Goal: Navigation & Orientation: Find specific page/section

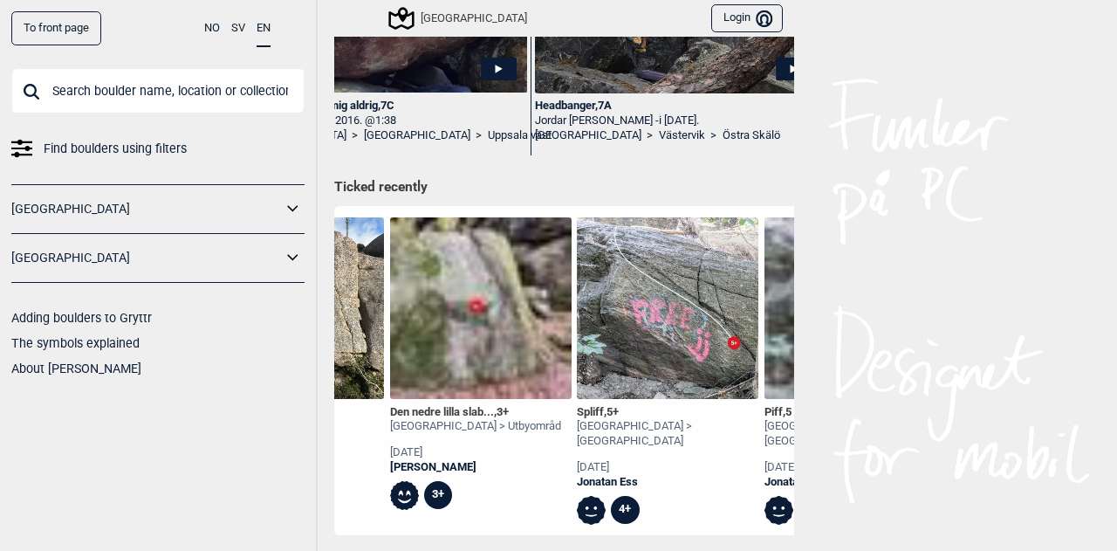
scroll to position [0, 891]
click at [478, 303] on img at bounding box center [482, 308] width 182 height 182
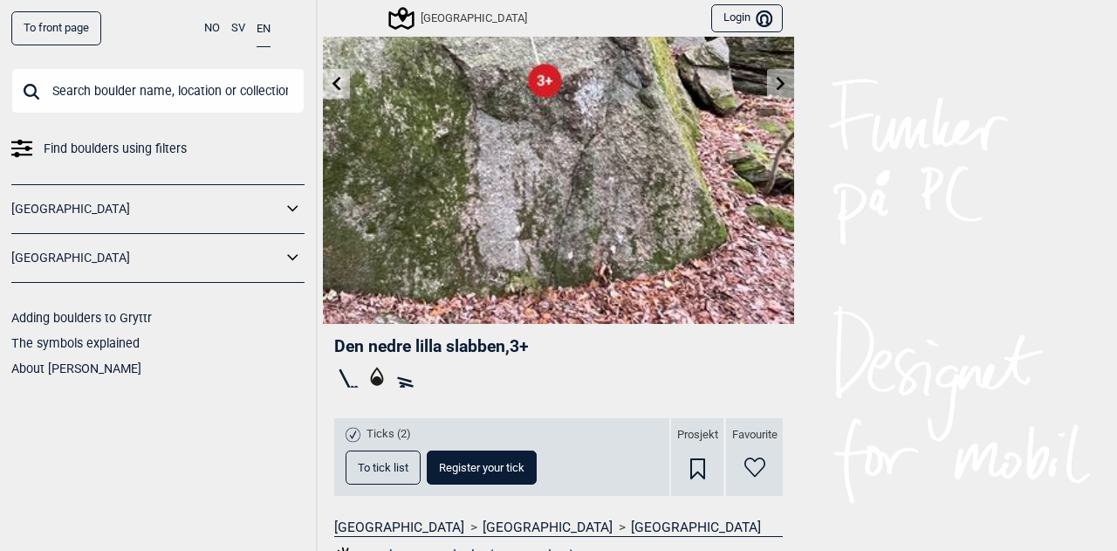
scroll to position [133, 0]
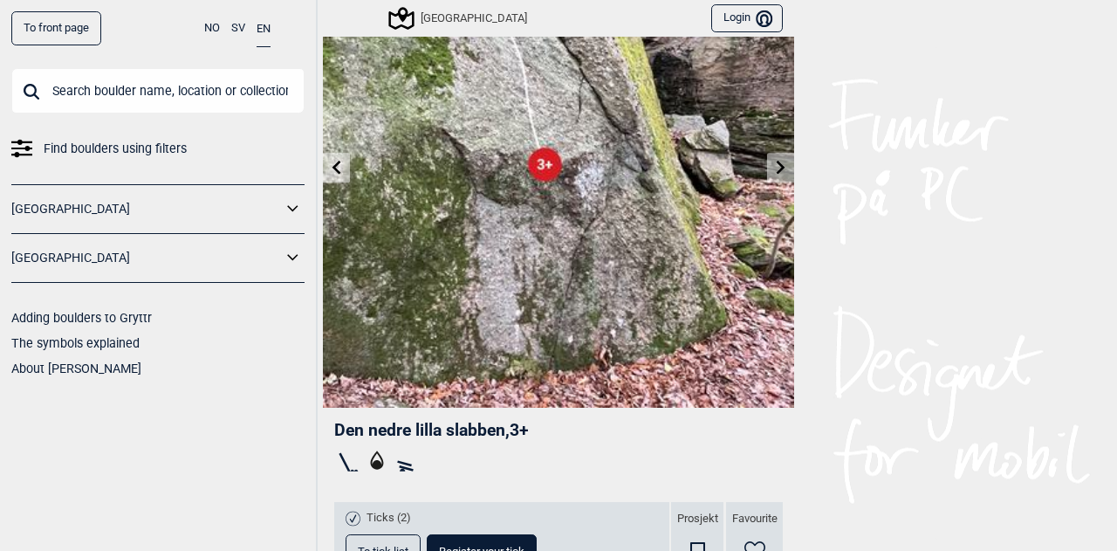
click at [330, 160] on icon at bounding box center [337, 167] width 14 height 14
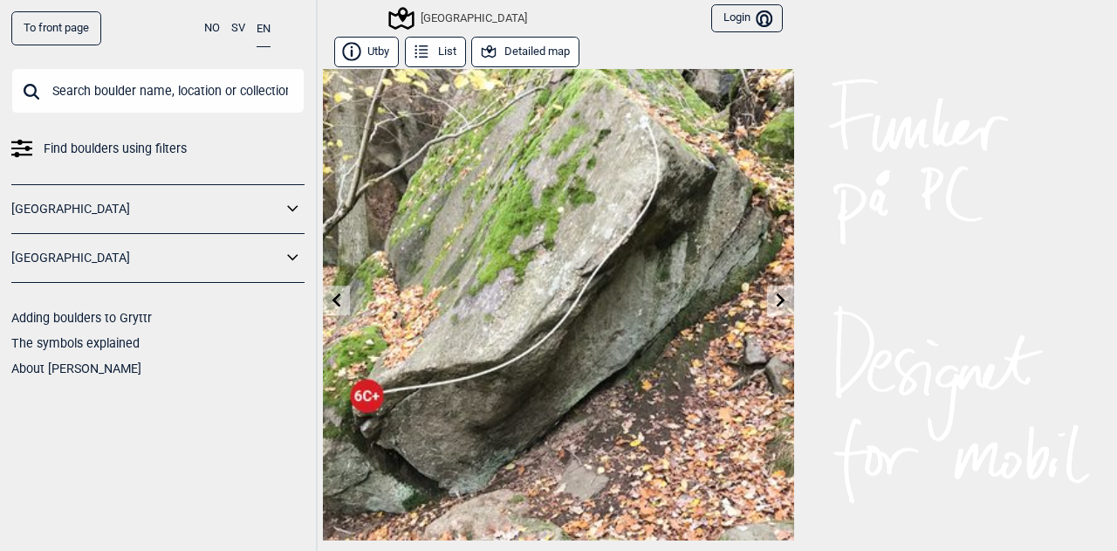
click at [325, 159] on img at bounding box center [558, 304] width 471 height 471
click at [334, 291] on link at bounding box center [336, 300] width 27 height 29
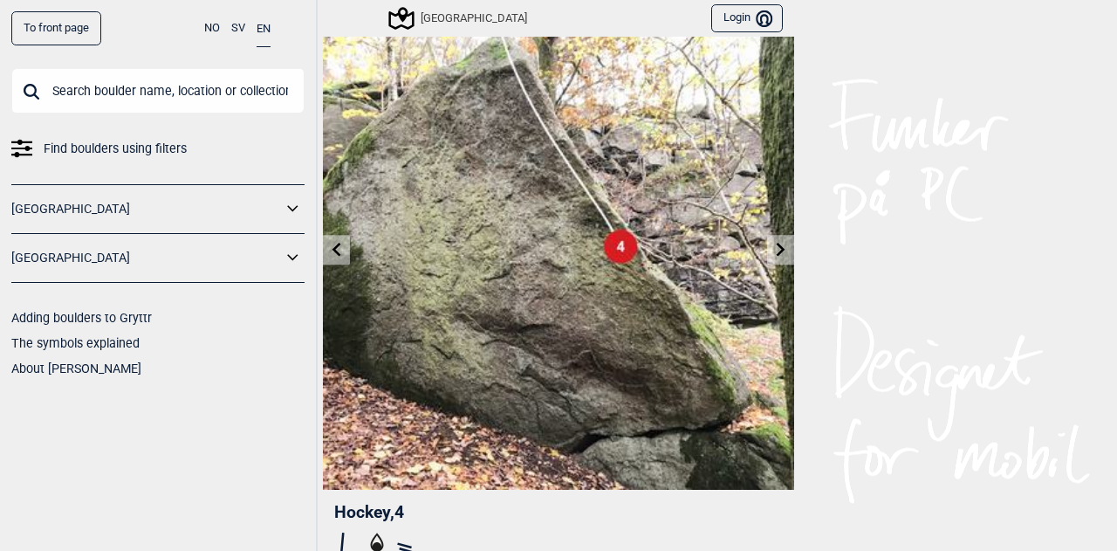
scroll to position [53, 0]
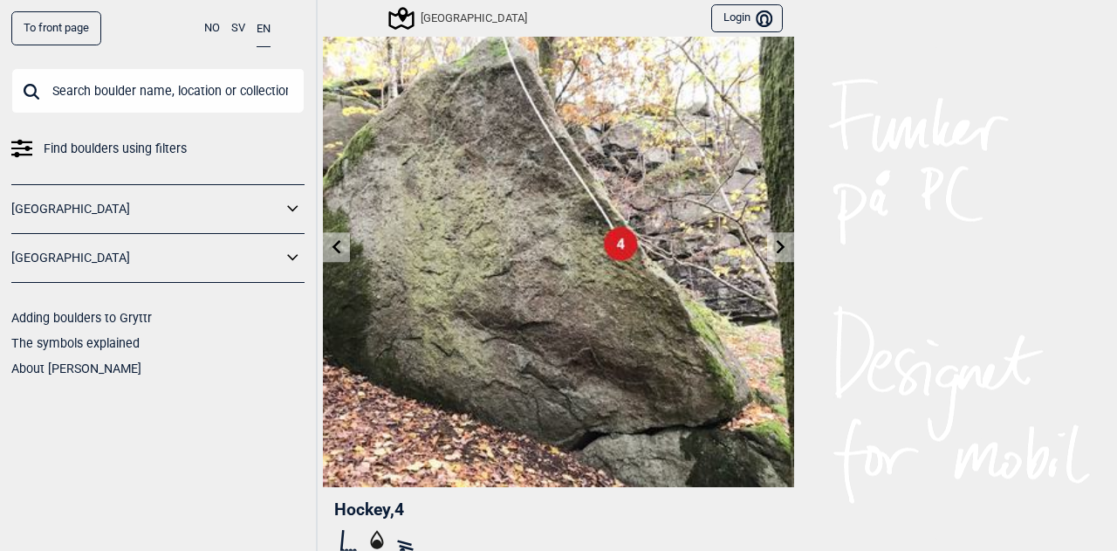
click at [777, 241] on icon at bounding box center [781, 246] width 14 height 14
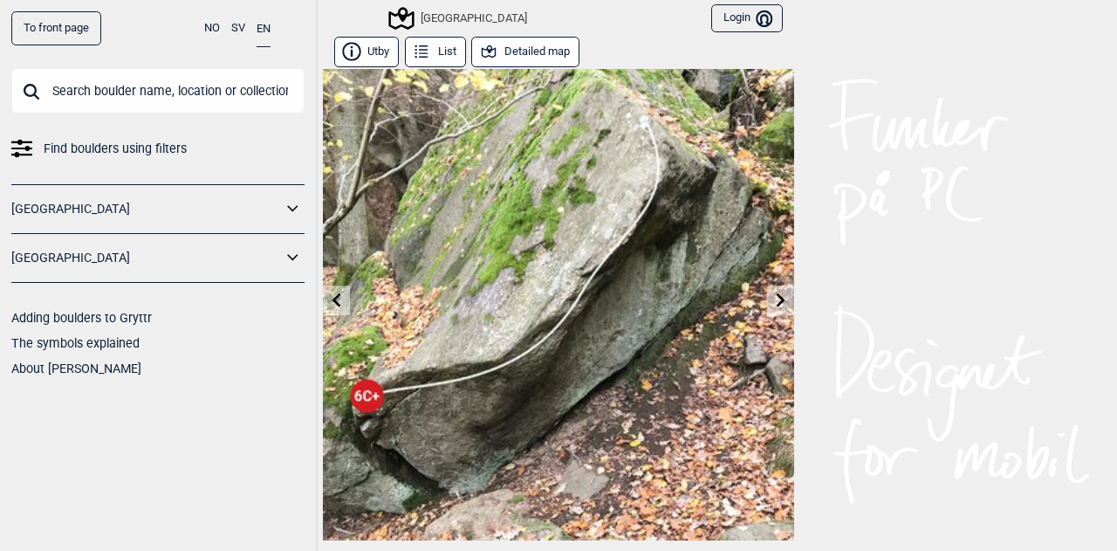
click at [778, 291] on link at bounding box center [780, 300] width 27 height 29
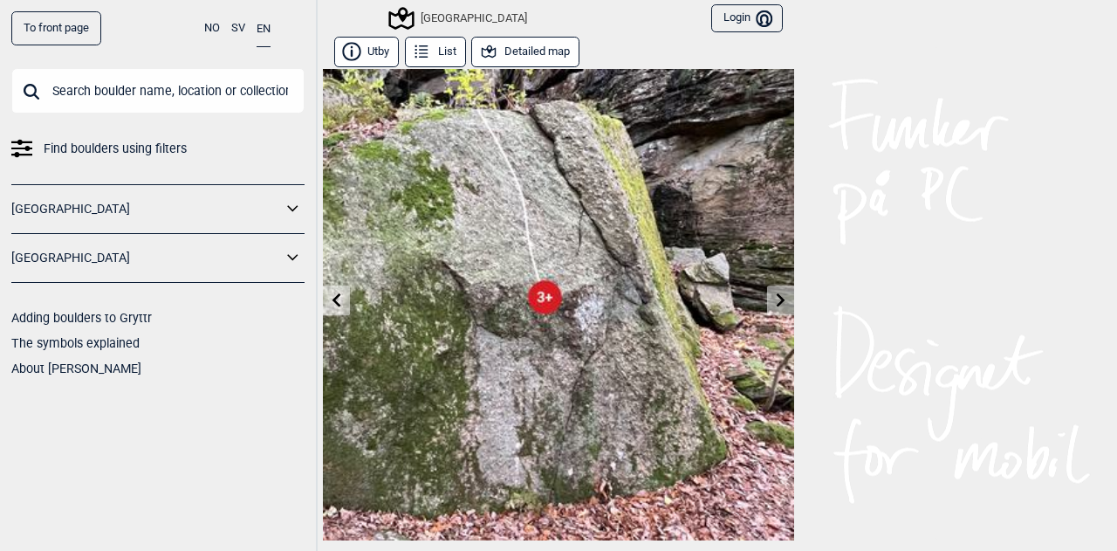
click at [777, 297] on icon at bounding box center [781, 299] width 9 height 14
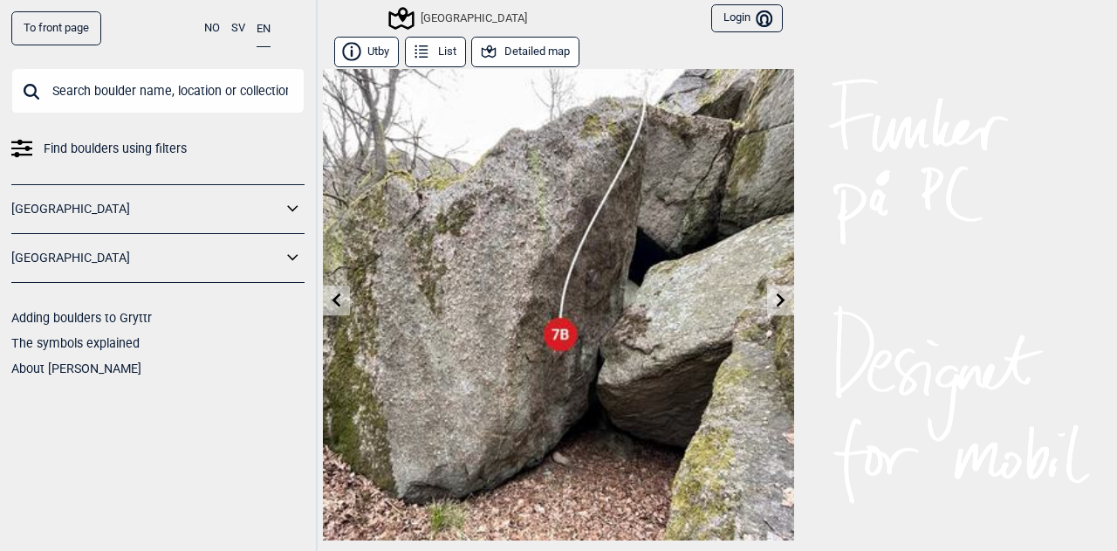
click at [777, 297] on icon at bounding box center [781, 299] width 9 height 14
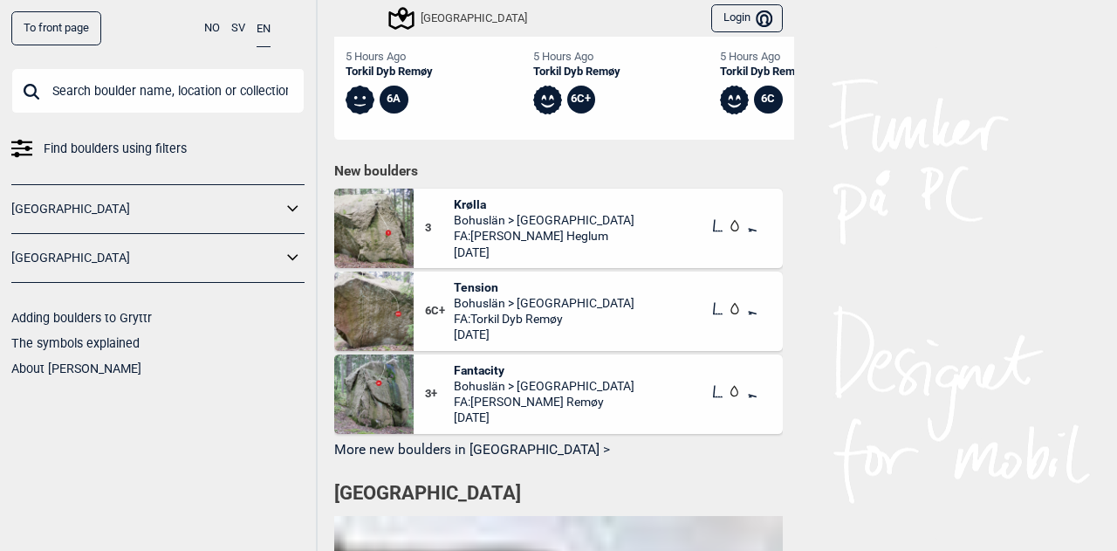
scroll to position [798, 0]
click at [472, 366] on span "Fantacity" at bounding box center [544, 369] width 181 height 16
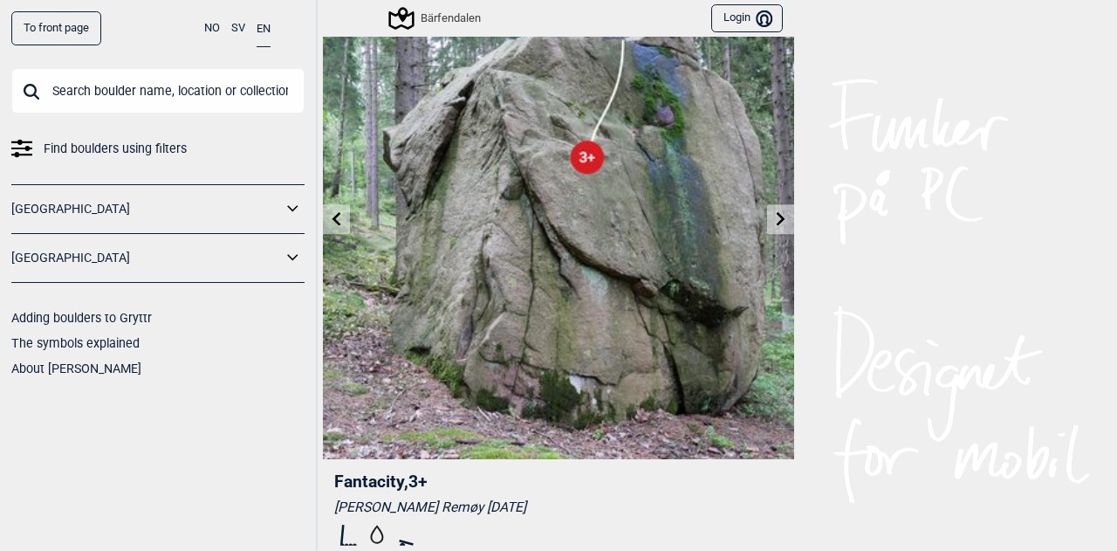
scroll to position [79, 0]
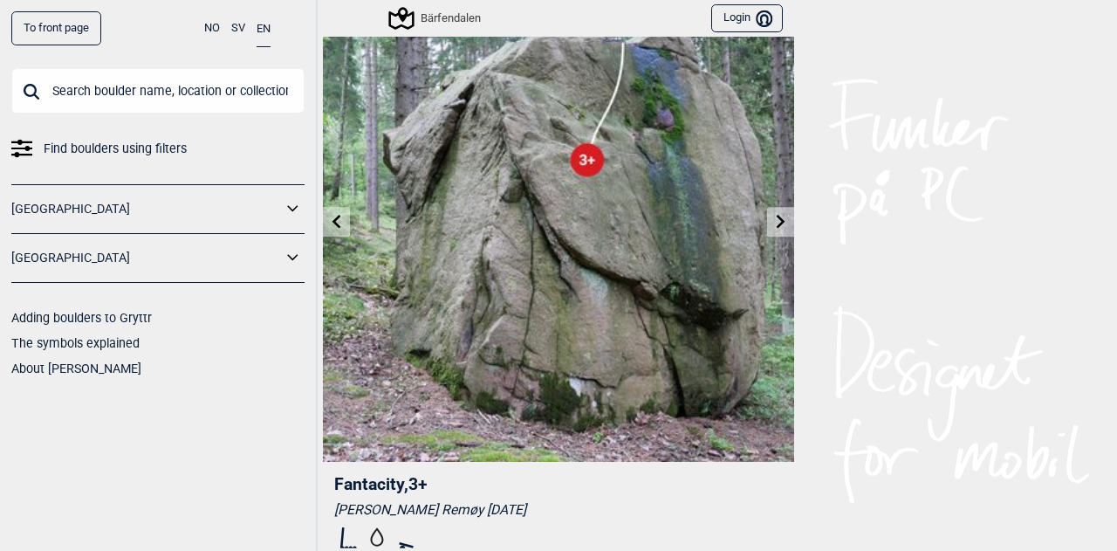
click at [323, 212] on link at bounding box center [336, 222] width 27 height 29
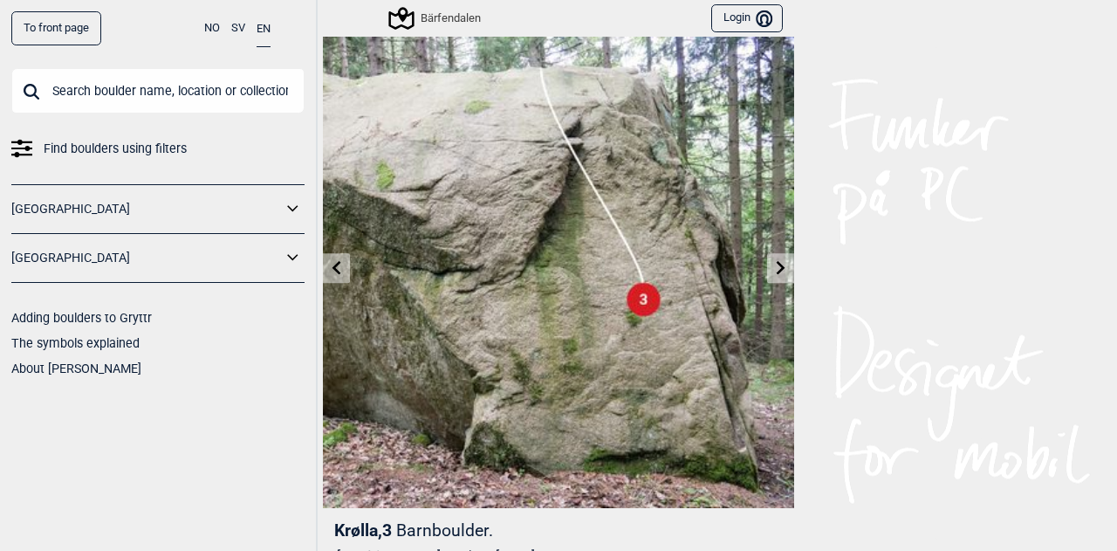
scroll to position [30, 0]
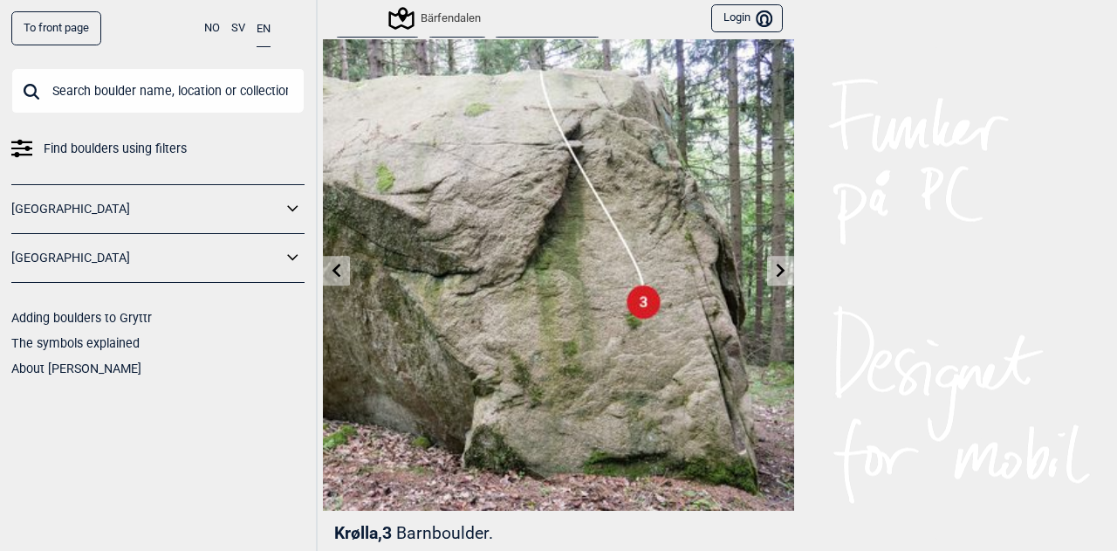
click at [777, 267] on icon at bounding box center [781, 270] width 9 height 14
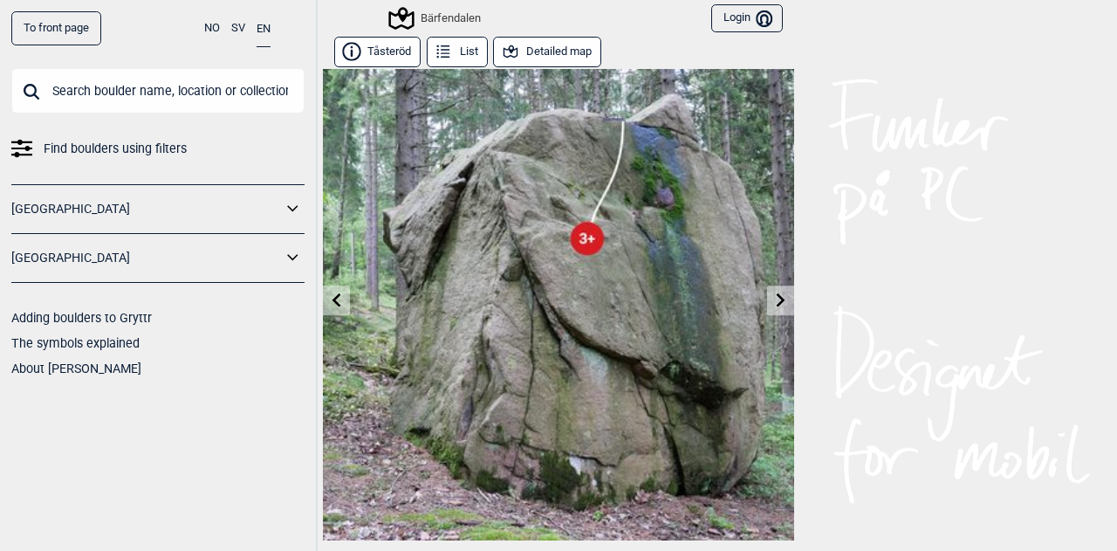
click at [772, 267] on img at bounding box center [558, 304] width 471 height 471
click at [777, 287] on link at bounding box center [780, 300] width 27 height 29
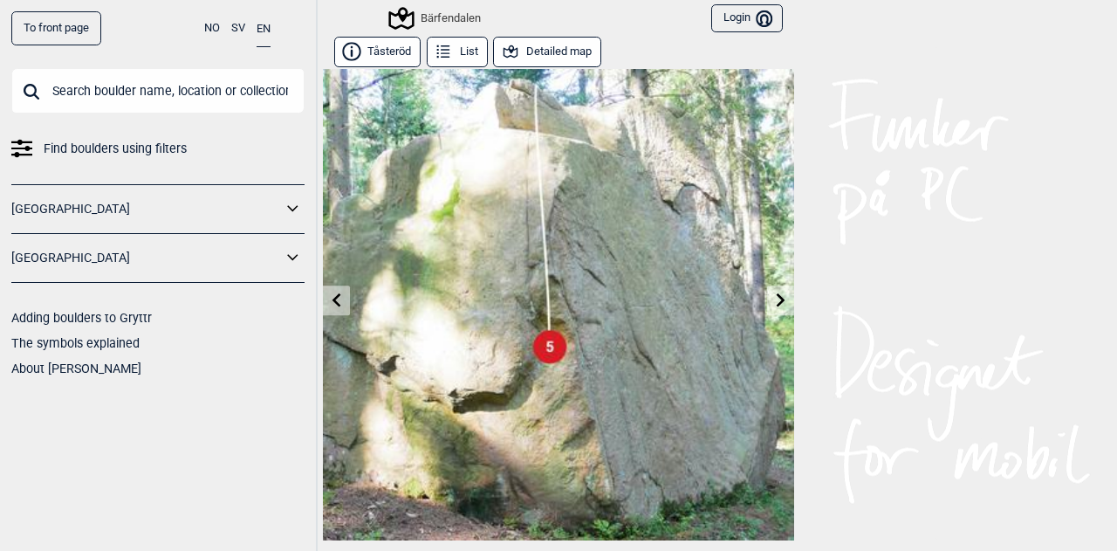
click at [778, 298] on icon at bounding box center [781, 299] width 14 height 14
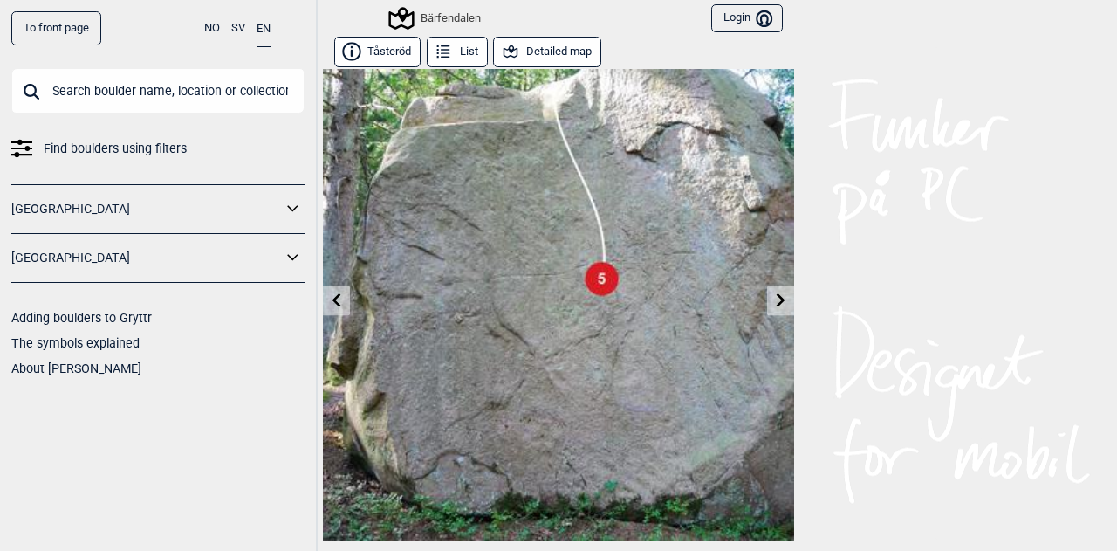
click at [777, 298] on icon at bounding box center [781, 299] width 9 height 14
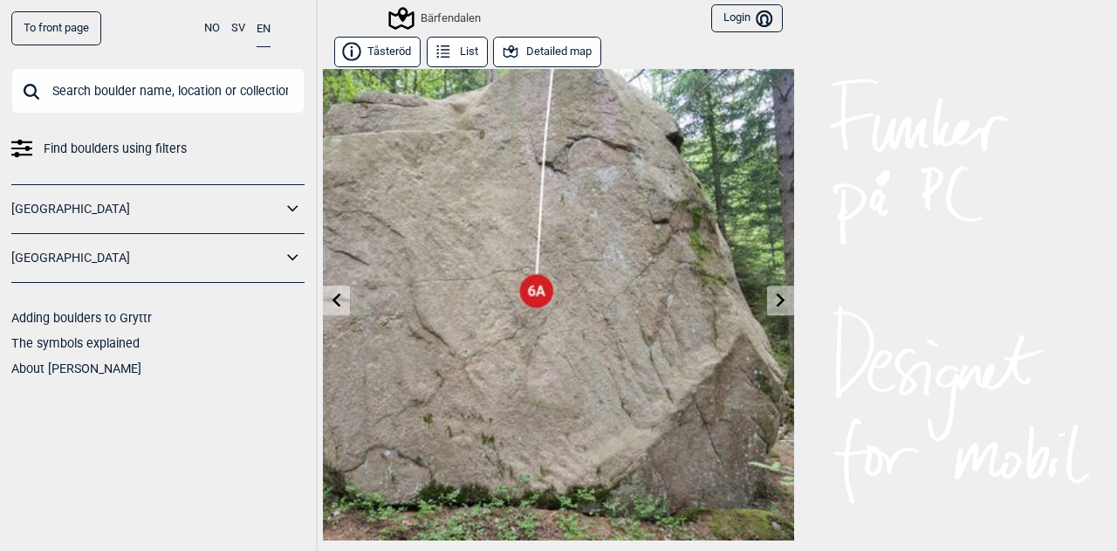
click at [774, 298] on icon at bounding box center [781, 299] width 14 height 14
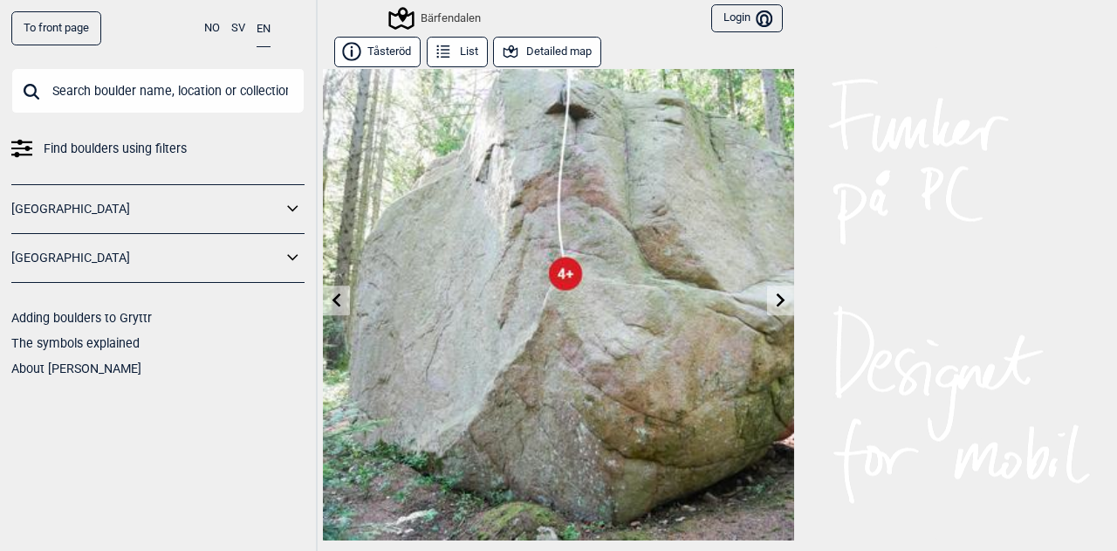
click at [774, 298] on icon at bounding box center [781, 299] width 14 height 14
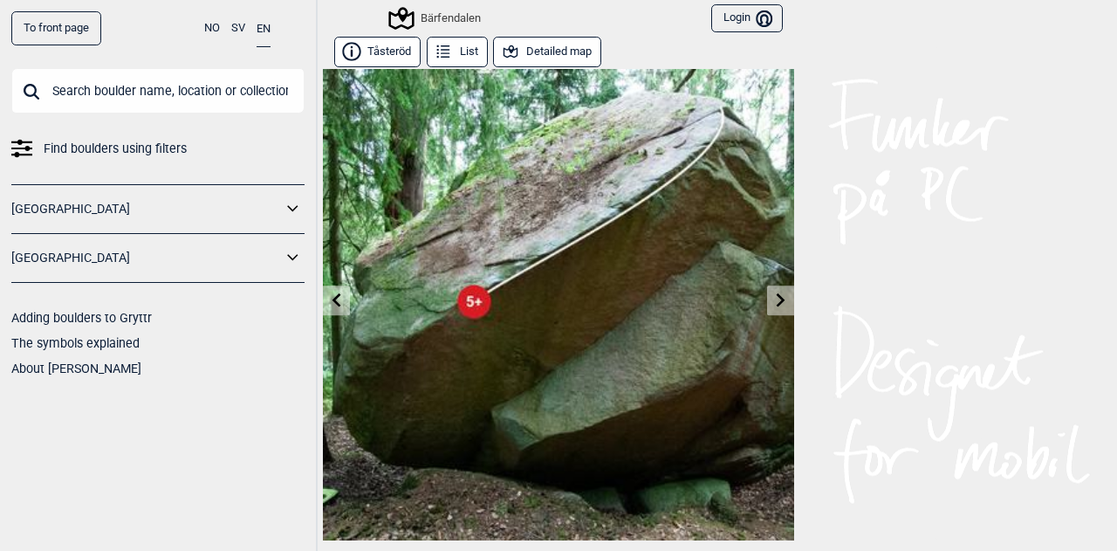
click at [774, 298] on icon at bounding box center [781, 299] width 14 height 14
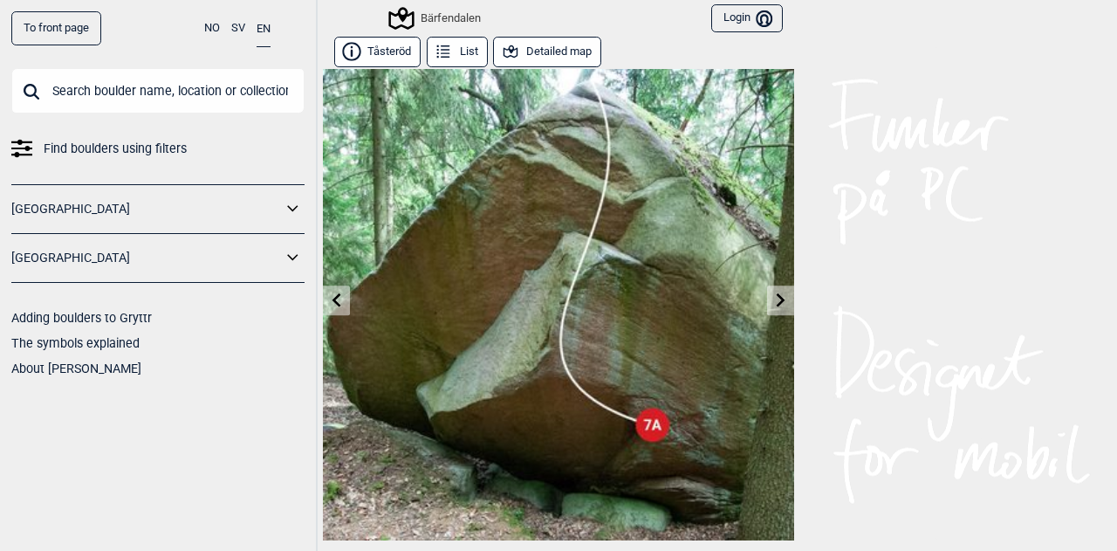
click at [774, 298] on icon at bounding box center [781, 299] width 14 height 14
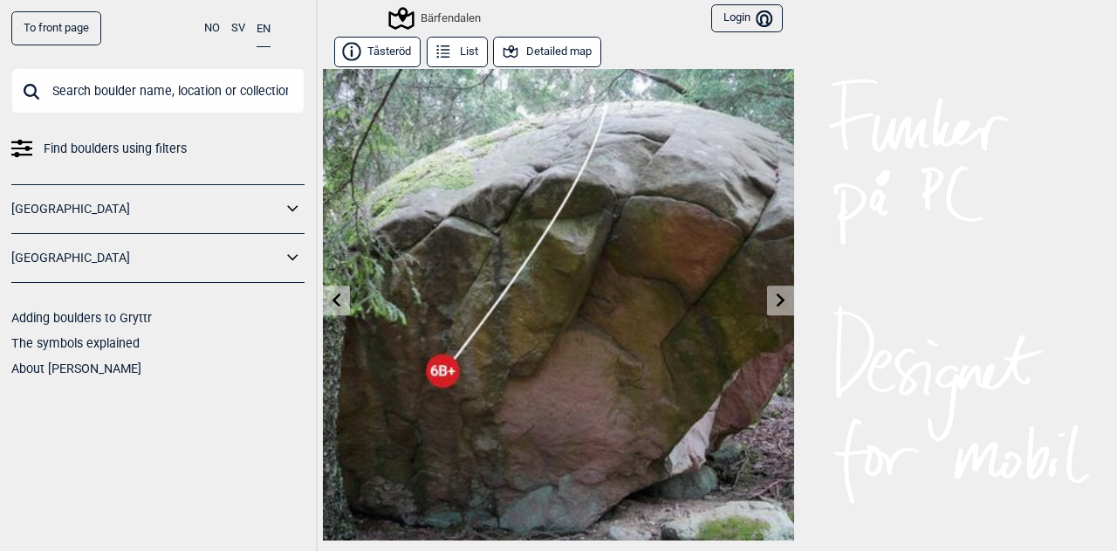
click at [774, 298] on icon at bounding box center [781, 299] width 14 height 14
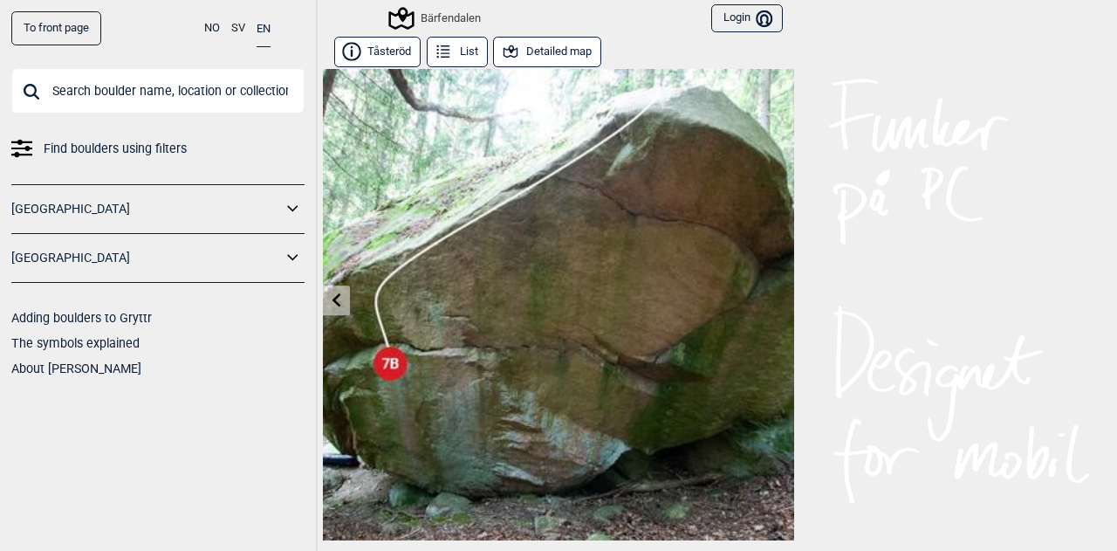
click at [383, 54] on button "Tåsteröd" at bounding box center [377, 52] width 86 height 31
